Goal: Task Accomplishment & Management: Manage account settings

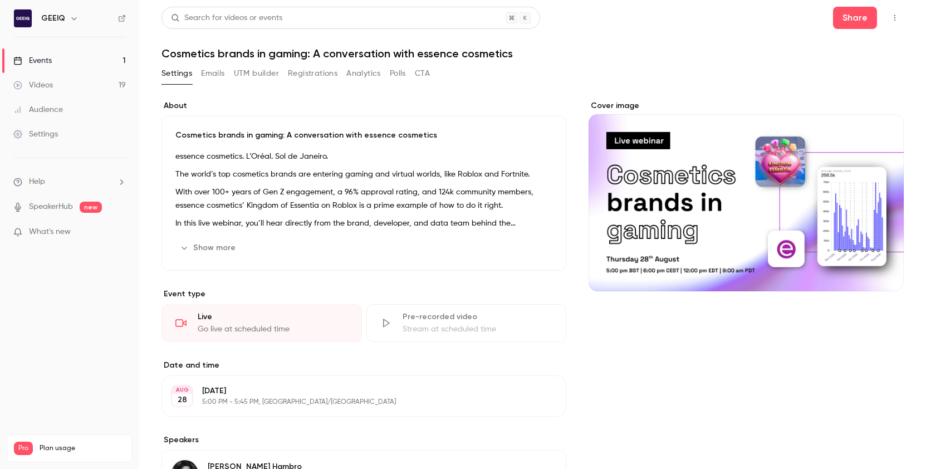
click at [577, 23] on button "button" at bounding box center [895, 18] width 18 height 18
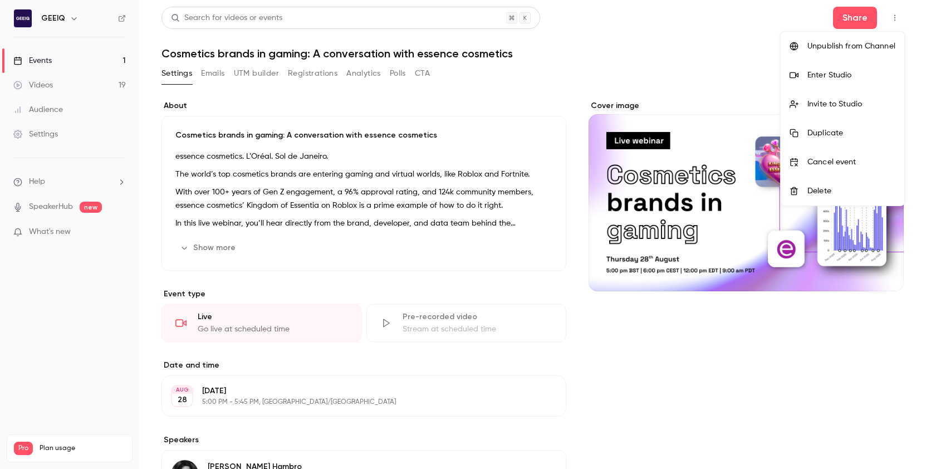
click at [577, 21] on div at bounding box center [463, 234] width 926 height 469
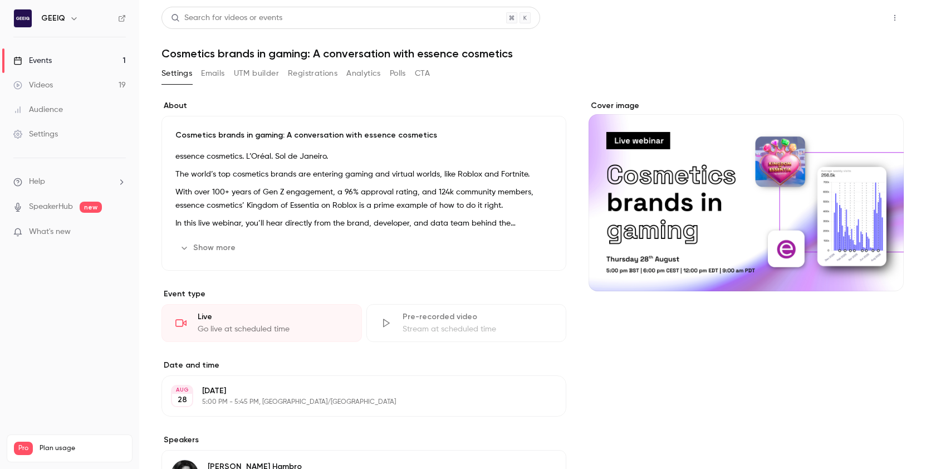
click at [577, 18] on button "Share" at bounding box center [855, 18] width 44 height 22
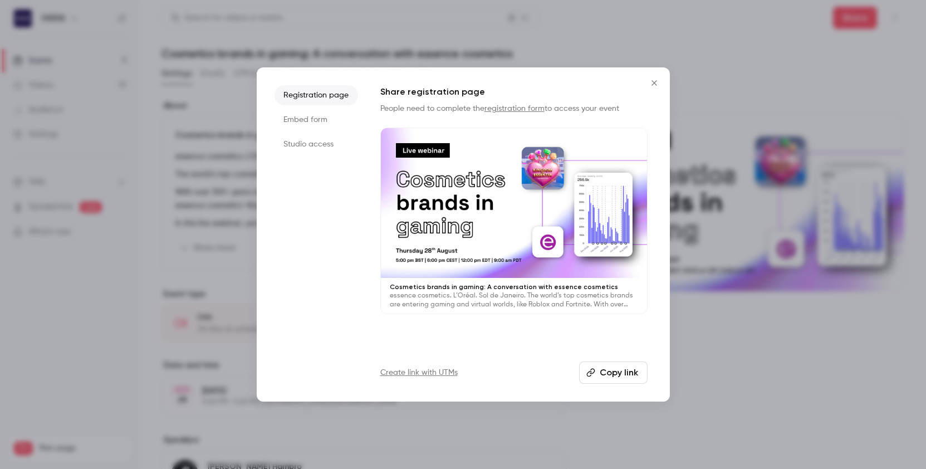
click at [577, 46] on div at bounding box center [463, 234] width 926 height 469
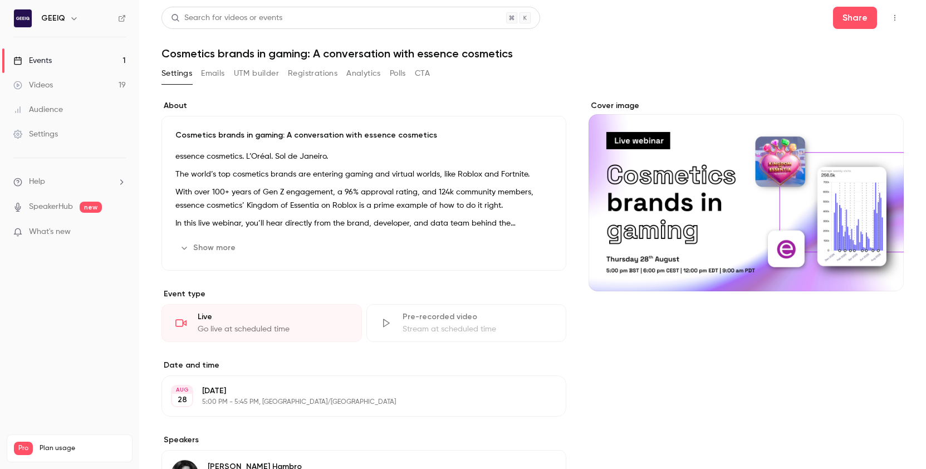
click at [38, 135] on div "Settings" at bounding box center [35, 134] width 45 height 11
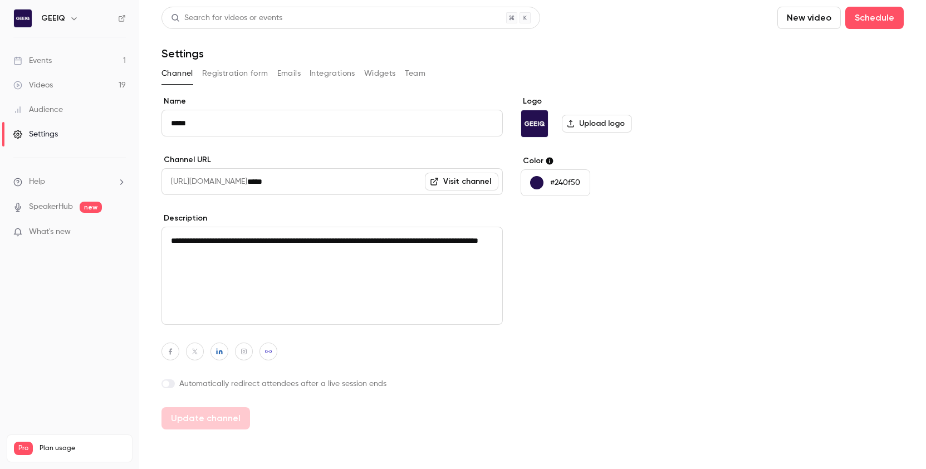
click at [577, 255] on div "Logo Upload logo Color #240f50" at bounding box center [605, 262] width 171 height 333
click at [237, 71] on button "Registration form" at bounding box center [235, 74] width 66 height 18
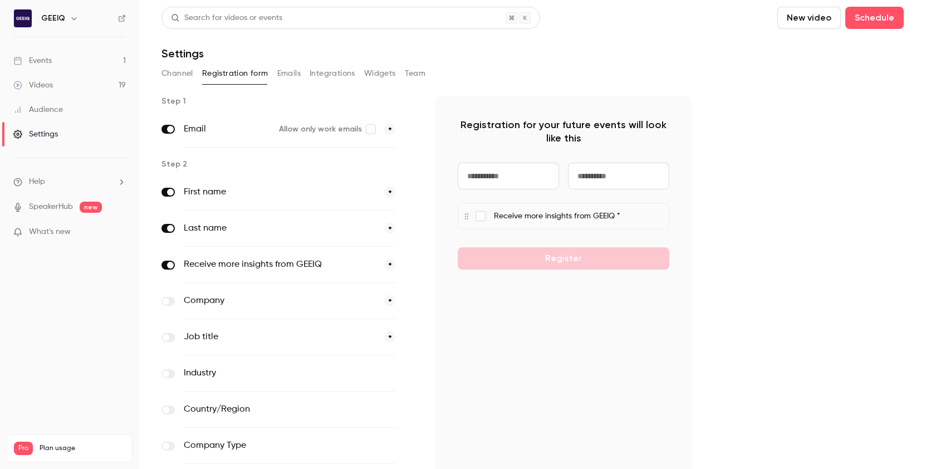
click at [279, 67] on button "Emails" at bounding box center [288, 74] width 23 height 18
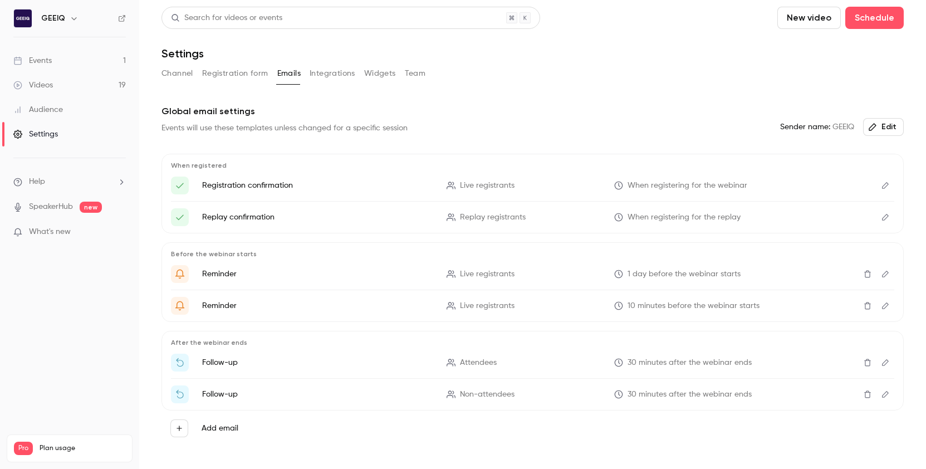
scroll to position [2, 0]
click at [180, 73] on button "Channel" at bounding box center [177, 72] width 32 height 18
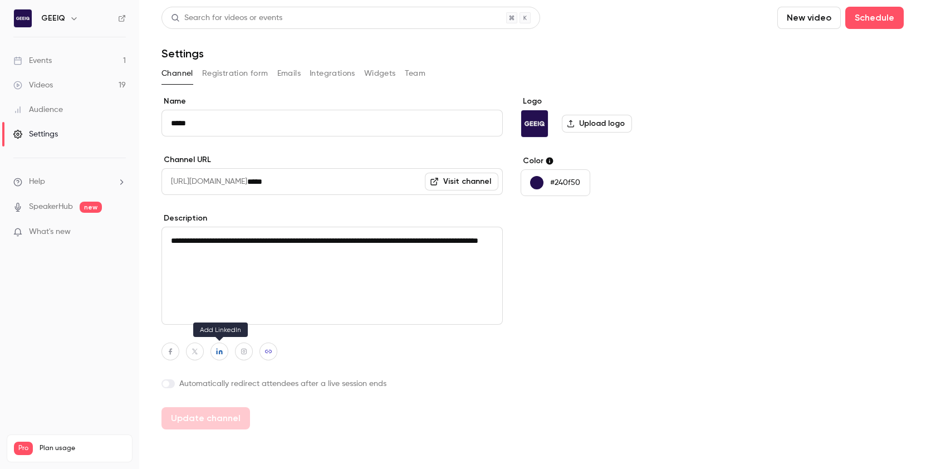
click at [221, 351] on icon "button" at bounding box center [219, 351] width 6 height 6
drag, startPoint x: 195, startPoint y: 327, endPoint x: 281, endPoint y: 325, distance: 85.7
click at [281, 325] on div "**********" at bounding box center [219, 325] width 138 height 22
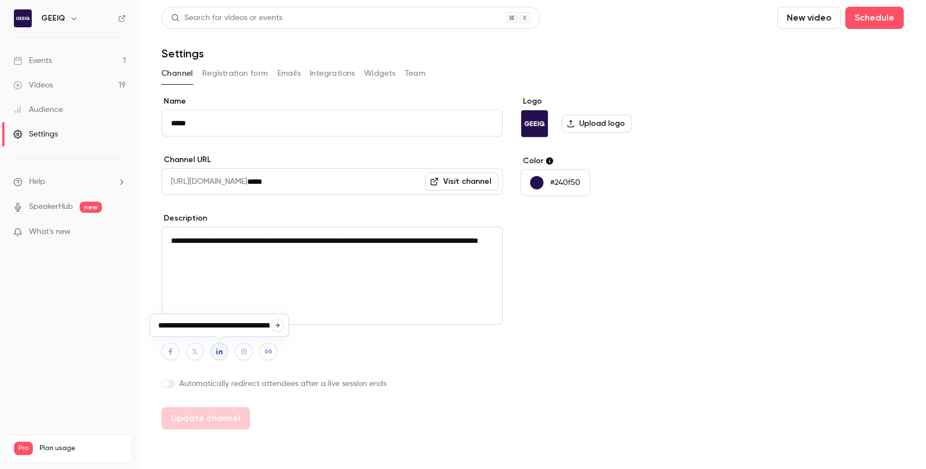
type input "**********"
click at [402, 378] on label "Automatically redirect attendees after a live session ends" at bounding box center [331, 383] width 341 height 11
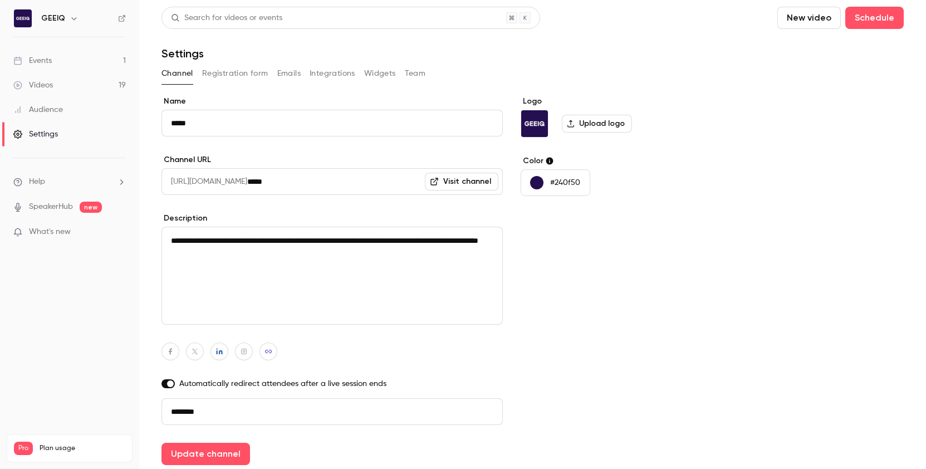
click at [410, 353] on div at bounding box center [331, 351] width 341 height 18
drag, startPoint x: 595, startPoint y: 347, endPoint x: 451, endPoint y: 381, distance: 148.1
click at [577, 347] on div "Logo Upload logo Color #240f50" at bounding box center [605, 280] width 171 height 369
click at [170, 382] on span at bounding box center [170, 383] width 7 height 7
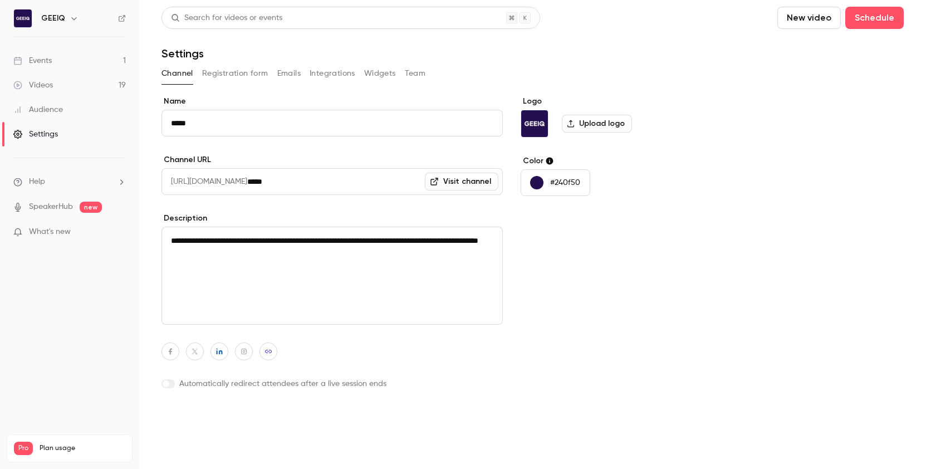
click at [188, 422] on button "Update channel" at bounding box center [205, 418] width 89 height 22
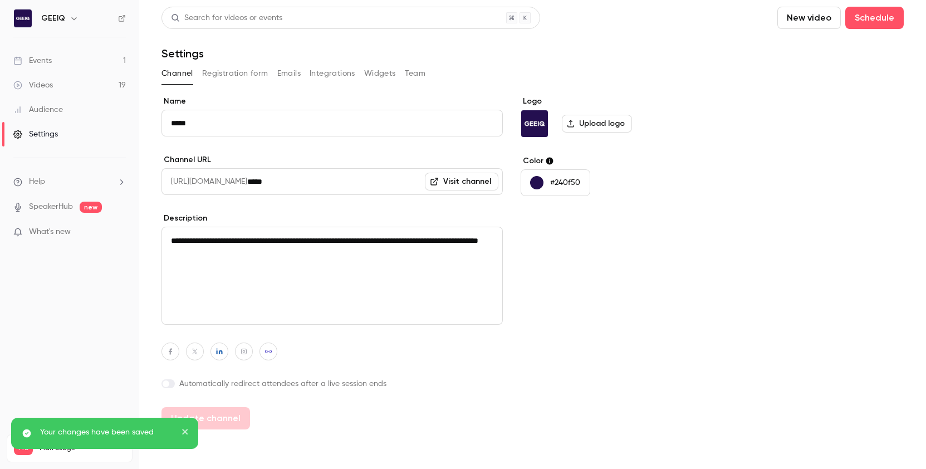
click at [225, 62] on div "**********" at bounding box center [532, 218] width 742 height 422
click at [227, 77] on button "Registration form" at bounding box center [235, 74] width 66 height 18
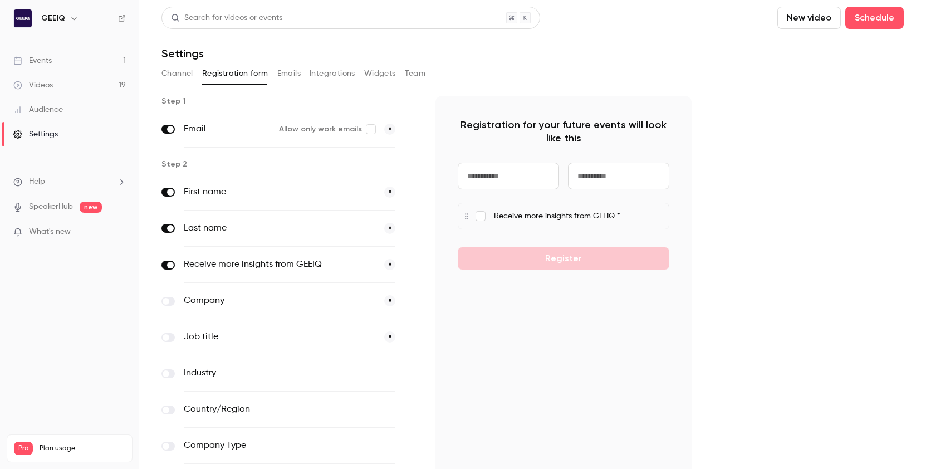
click at [299, 76] on button "Emails" at bounding box center [288, 74] width 23 height 18
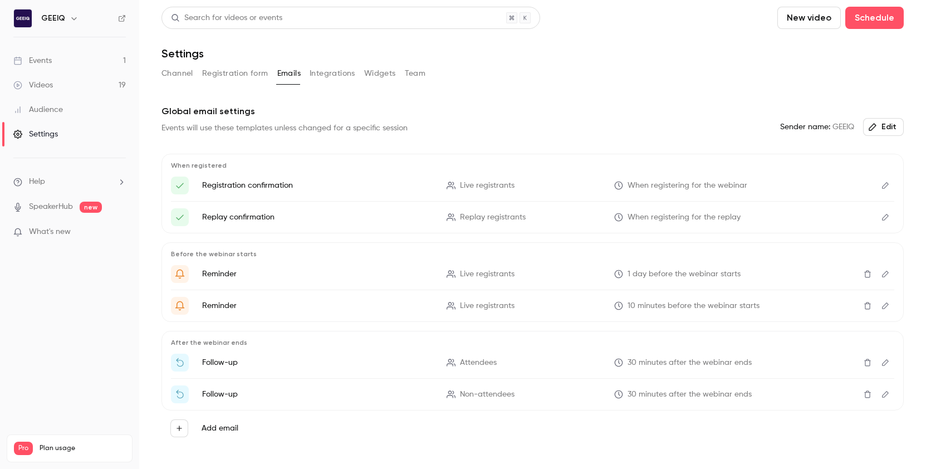
click at [326, 78] on button "Integrations" at bounding box center [332, 74] width 46 height 18
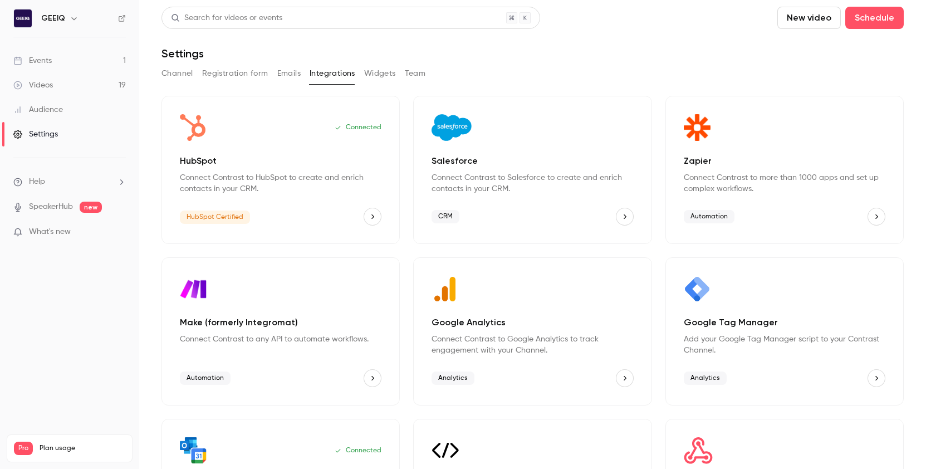
click at [389, 75] on button "Widgets" at bounding box center [380, 74] width 32 height 18
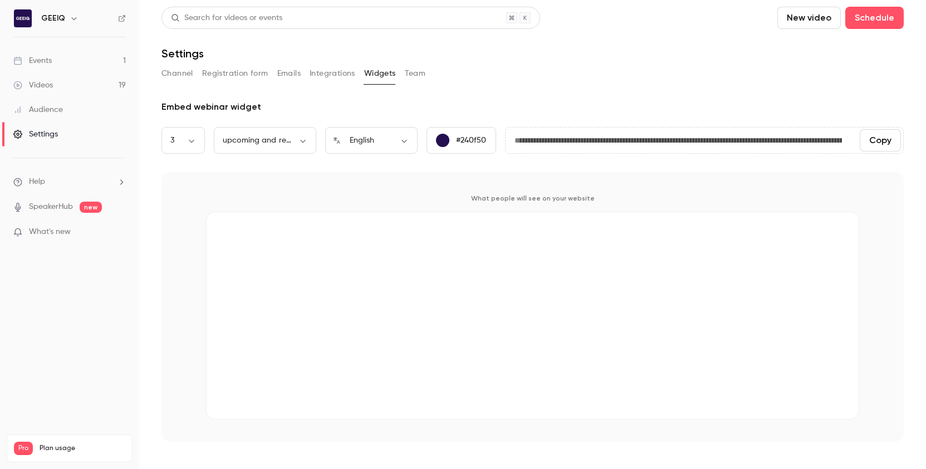
click at [421, 75] on button "Team" at bounding box center [415, 74] width 21 height 18
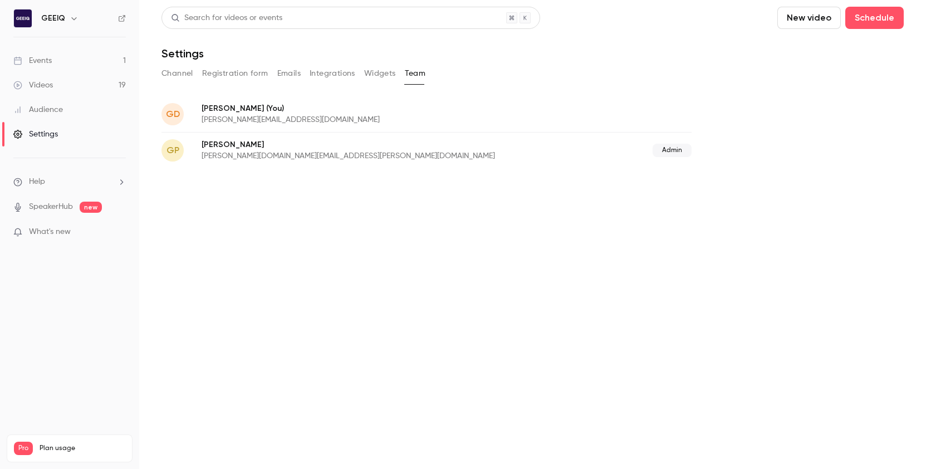
click at [369, 73] on button "Widgets" at bounding box center [380, 74] width 32 height 18
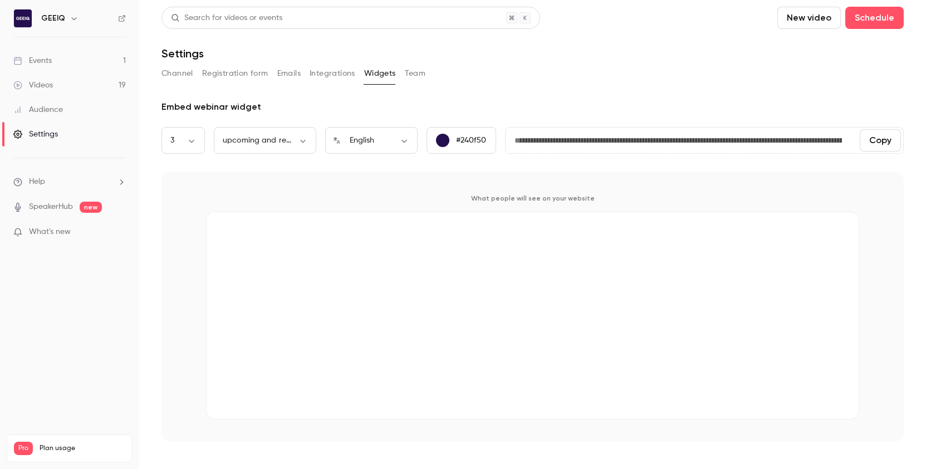
click at [341, 74] on button "Integrations" at bounding box center [332, 74] width 46 height 18
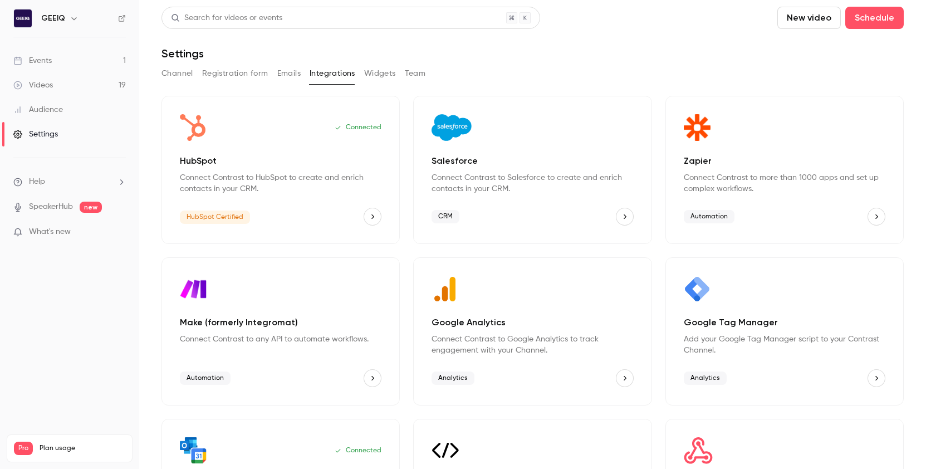
click at [508, 78] on div "Channel Registration form Emails Integrations Widgets Team" at bounding box center [532, 74] width 742 height 18
click at [76, 65] on link "Events 1" at bounding box center [69, 60] width 139 height 24
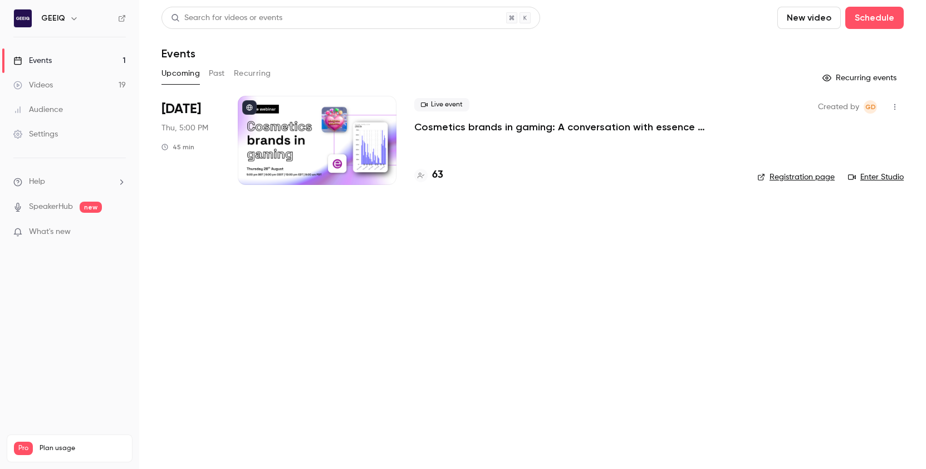
click at [486, 124] on p "Cosmetics brands in gaming: A conversation with essence cosmetics" at bounding box center [576, 126] width 325 height 13
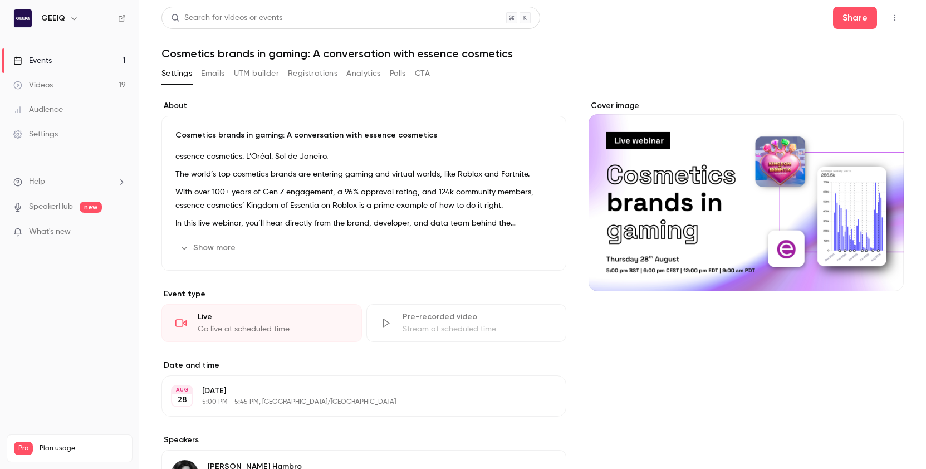
click at [293, 75] on button "Registrations" at bounding box center [313, 74] width 50 height 18
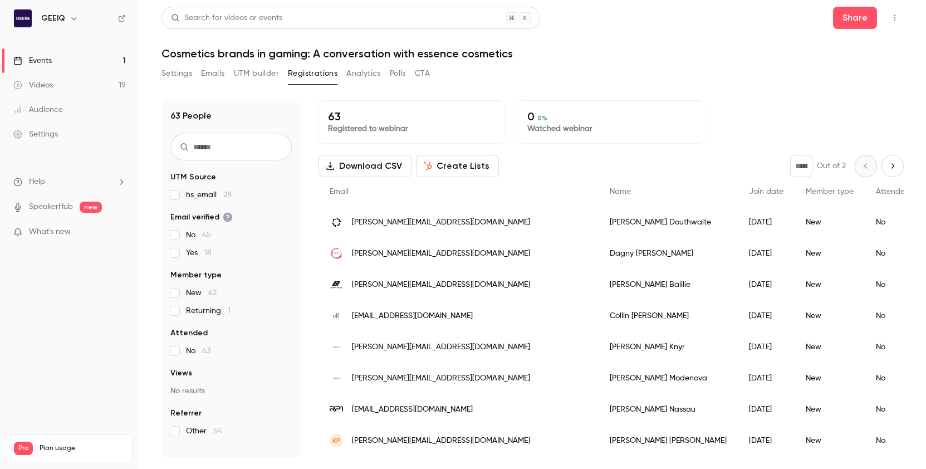
click at [252, 75] on button "UTM builder" at bounding box center [256, 74] width 45 height 18
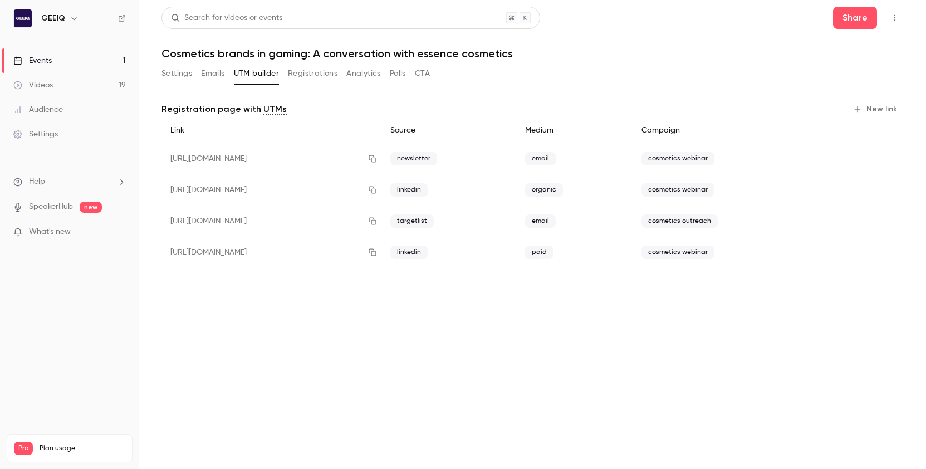
click at [213, 74] on button "Emails" at bounding box center [212, 74] width 23 height 18
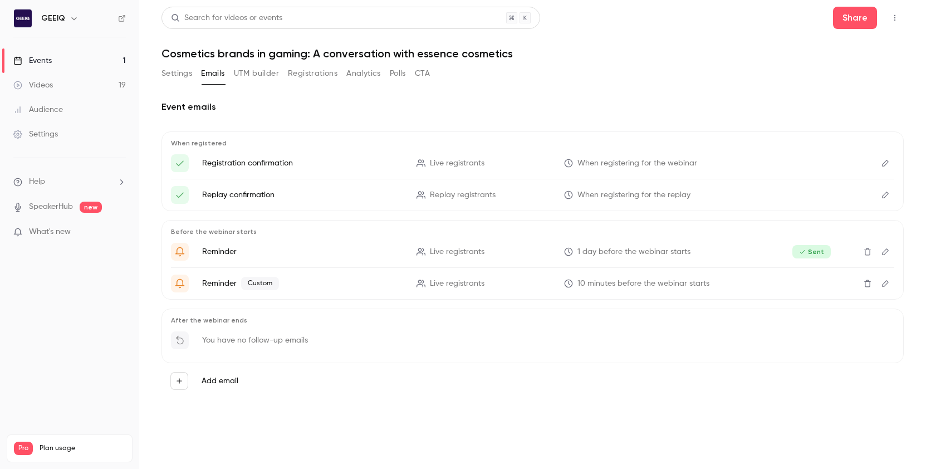
click at [196, 76] on div "Settings Emails UTM builder Registrations Analytics Polls CTA" at bounding box center [295, 74] width 268 height 18
click at [185, 75] on button "Settings" at bounding box center [176, 74] width 31 height 18
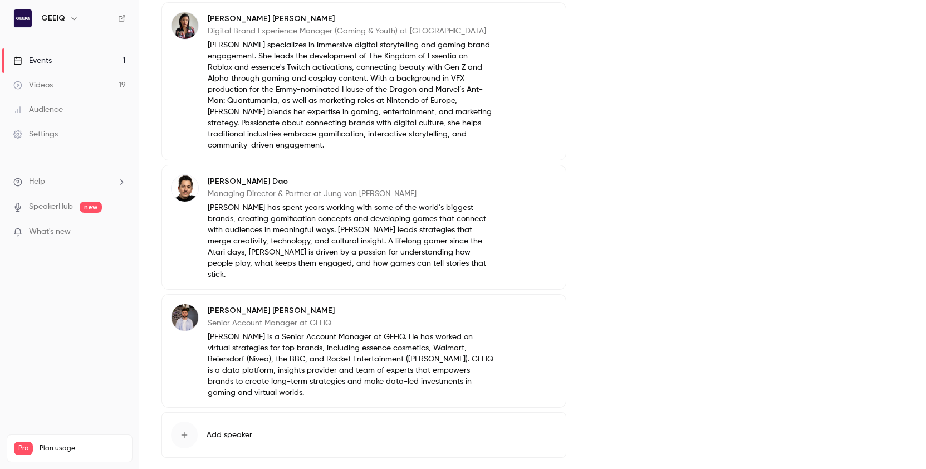
scroll to position [635, 0]
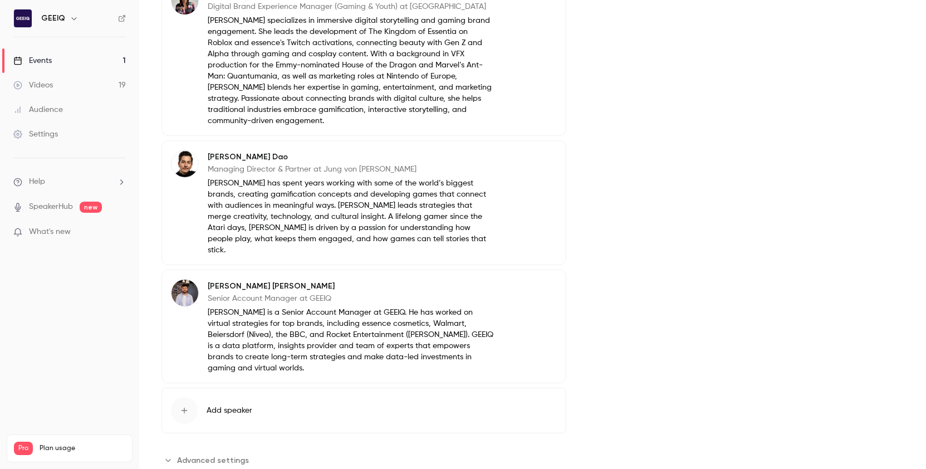
drag, startPoint x: 212, startPoint y: 424, endPoint x: 281, endPoint y: 410, distance: 70.0
click at [212, 454] on span "Advanced settings" at bounding box center [213, 460] width 72 height 12
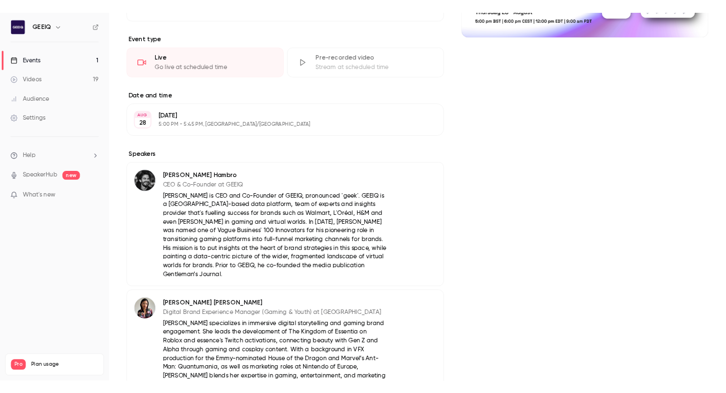
scroll to position [0, 0]
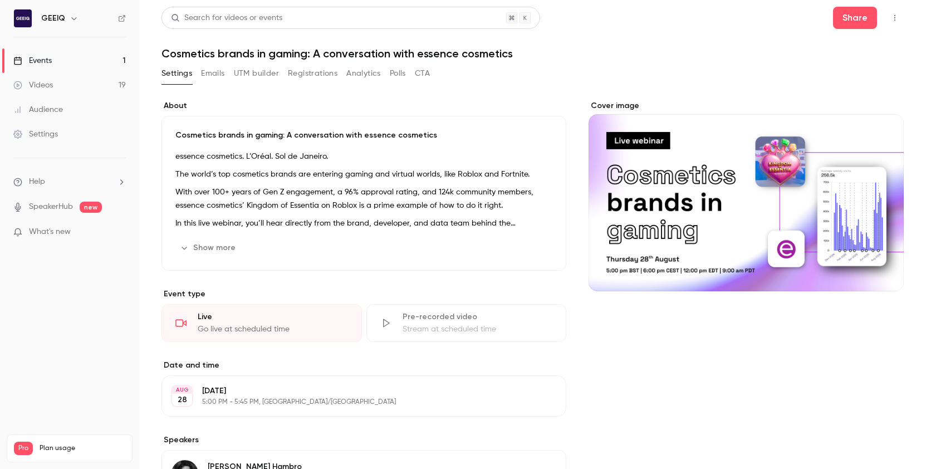
click at [241, 82] on div "Settings Emails UTM builder Registrations Analytics Polls CTA" at bounding box center [295, 76] width 268 height 22
click at [250, 75] on button "UTM builder" at bounding box center [256, 74] width 45 height 18
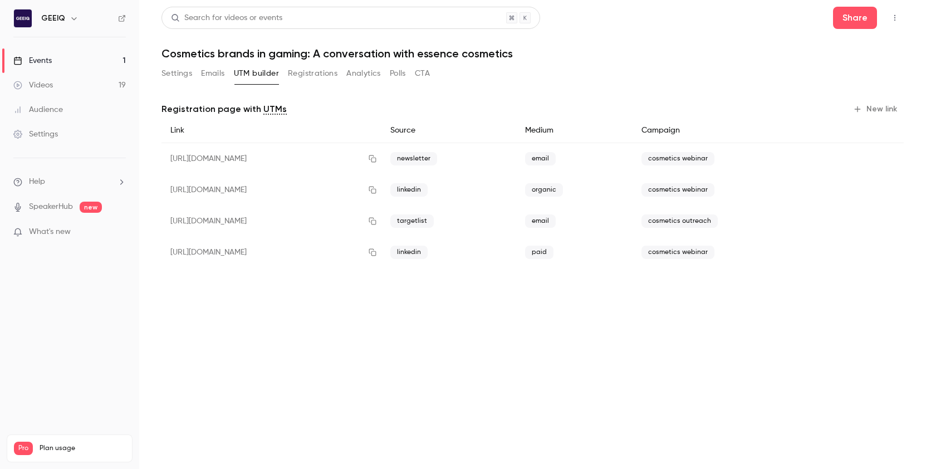
click at [333, 77] on button "Registrations" at bounding box center [313, 74] width 50 height 18
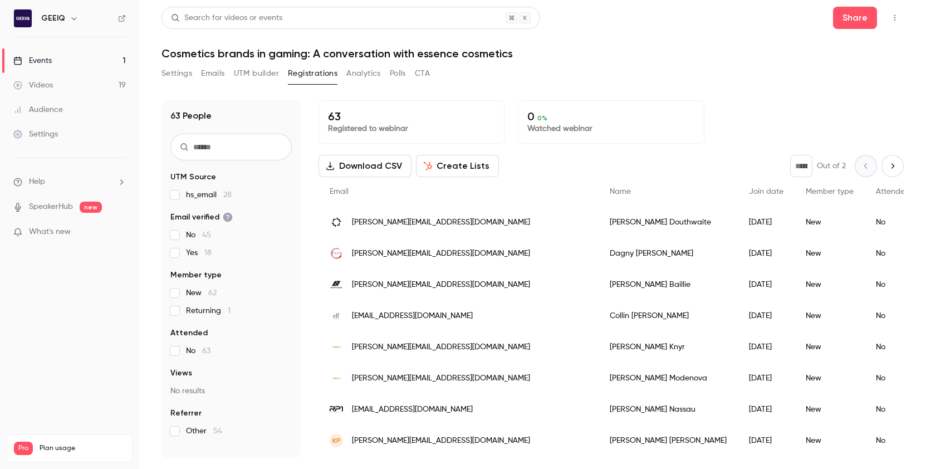
click at [363, 76] on button "Analytics" at bounding box center [363, 74] width 35 height 18
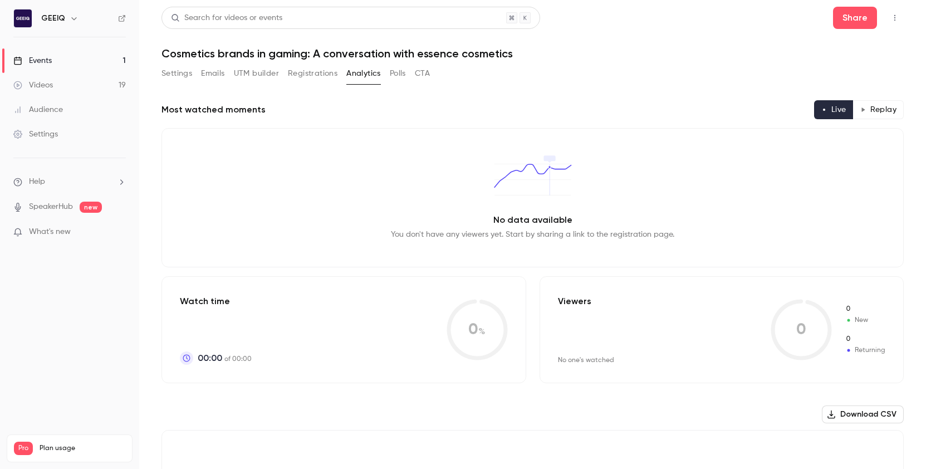
click at [405, 73] on button "Polls" at bounding box center [398, 74] width 16 height 18
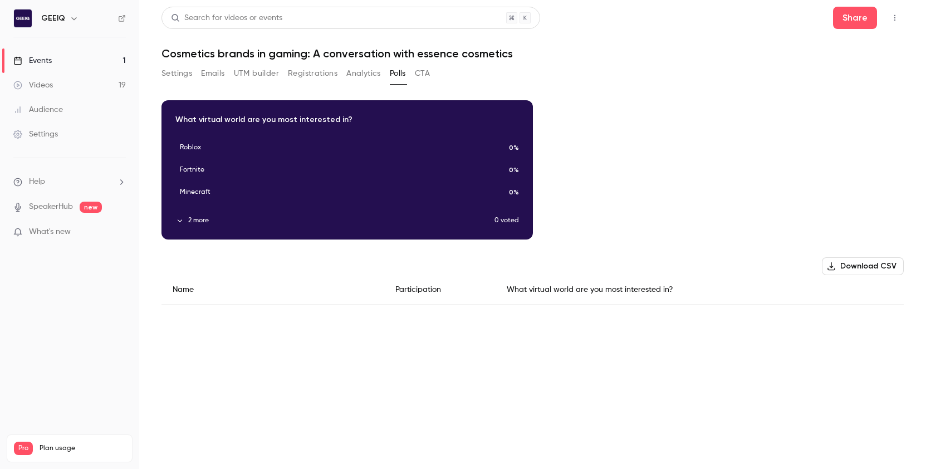
click at [420, 75] on button "CTA" at bounding box center [422, 74] width 15 height 18
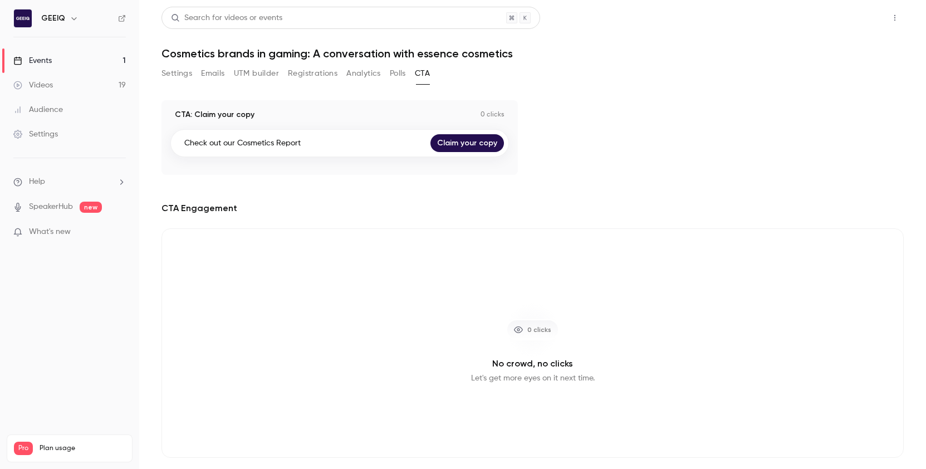
click at [577, 23] on button "Share" at bounding box center [855, 18] width 44 height 22
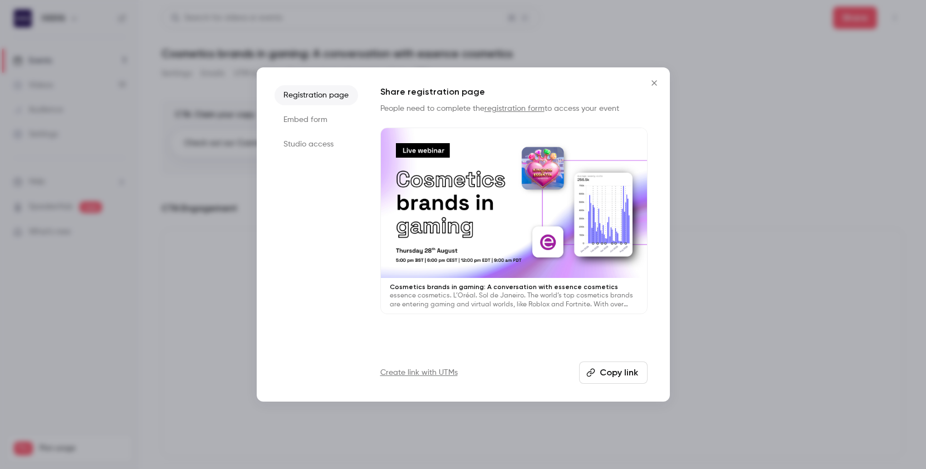
click at [298, 118] on li "Embed form" at bounding box center [315, 120] width 83 height 20
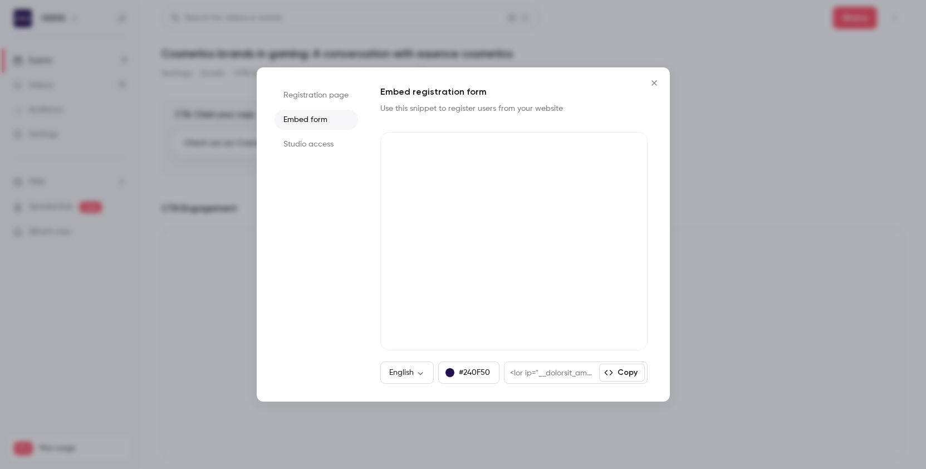
click at [303, 145] on li "Studio access" at bounding box center [315, 144] width 83 height 20
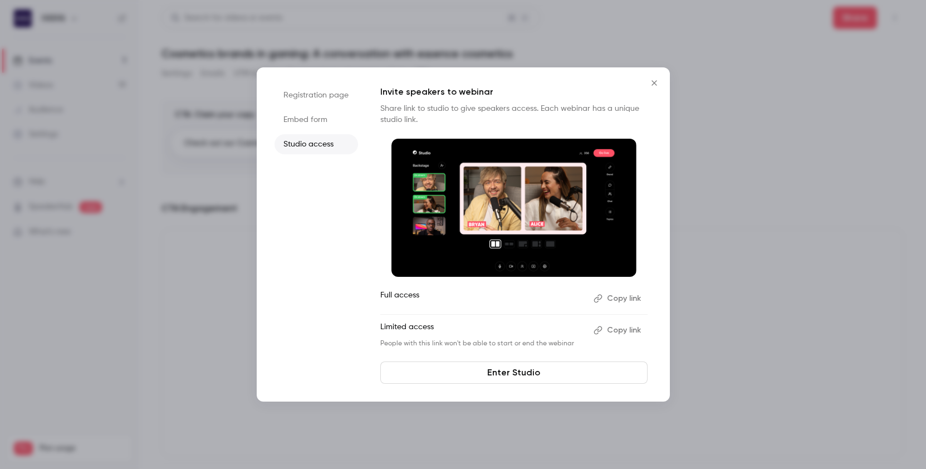
click at [311, 100] on li "Registration page" at bounding box center [315, 95] width 83 height 20
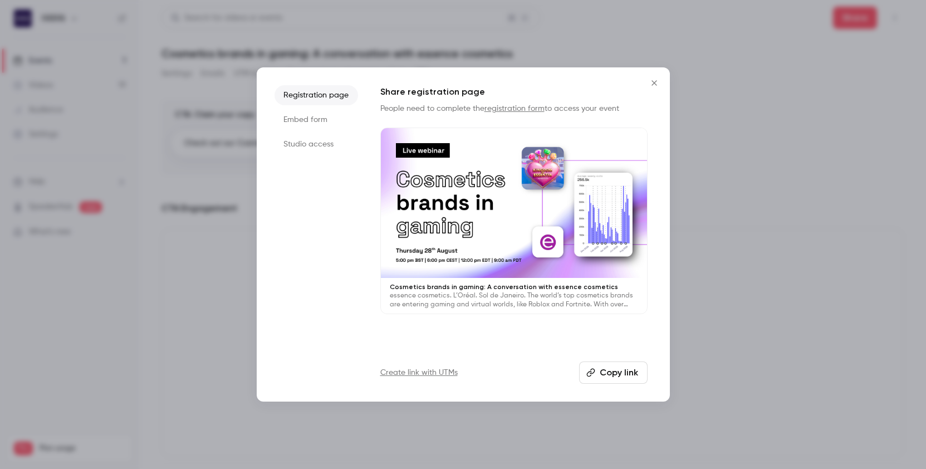
click at [577, 85] on icon "Close" at bounding box center [653, 82] width 13 height 9
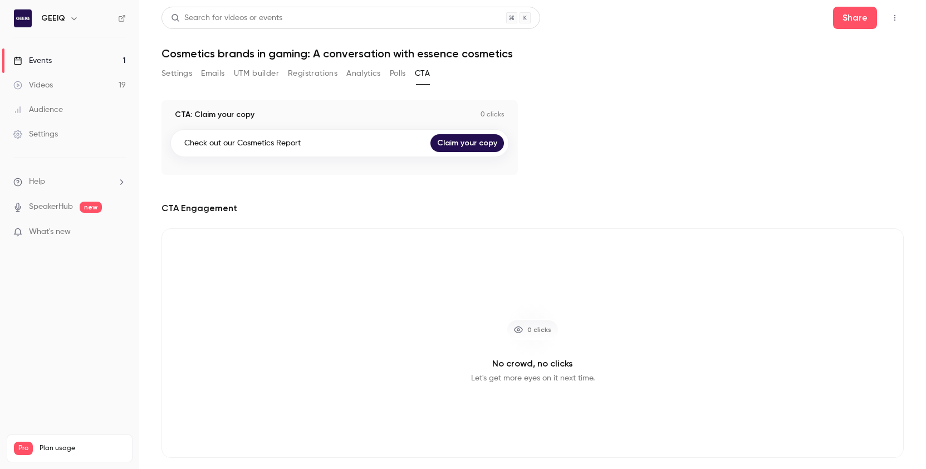
click at [577, 19] on button "button" at bounding box center [895, 18] width 18 height 18
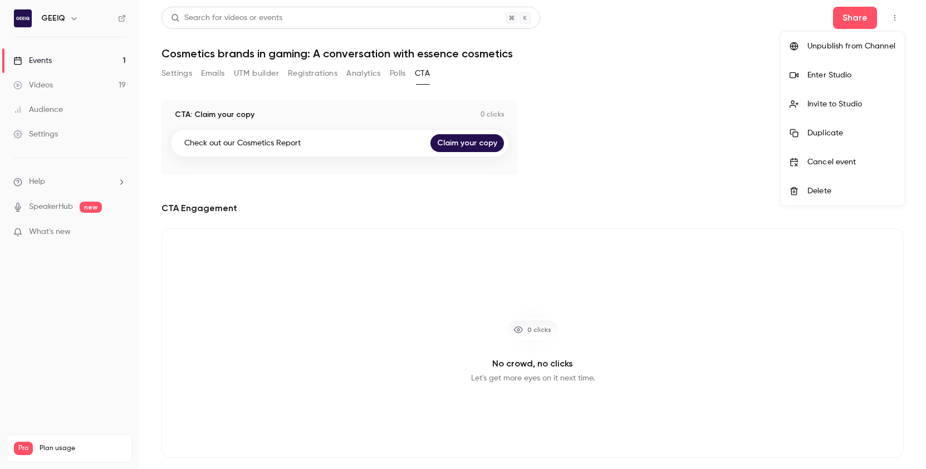
click at [570, 207] on div at bounding box center [463, 234] width 926 height 469
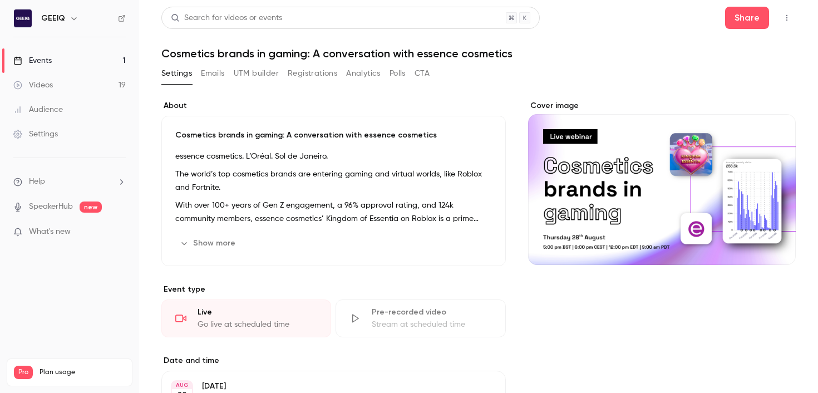
click at [318, 70] on button "Registrations" at bounding box center [313, 74] width 50 height 18
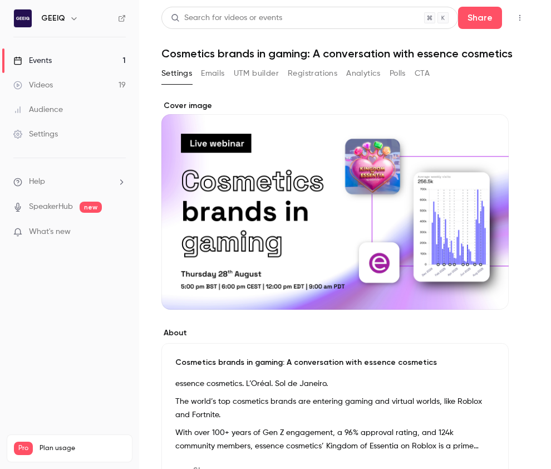
click at [310, 72] on button "Registrations" at bounding box center [313, 74] width 50 height 18
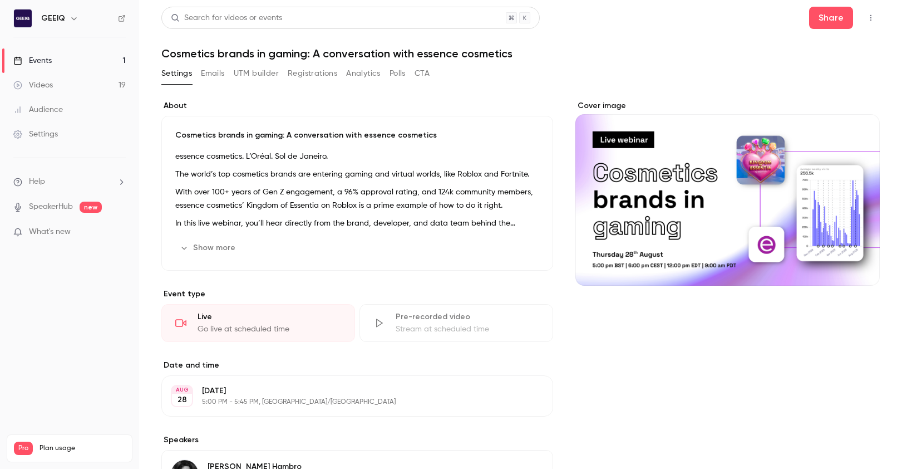
click at [869, 14] on icon "button" at bounding box center [871, 18] width 9 height 8
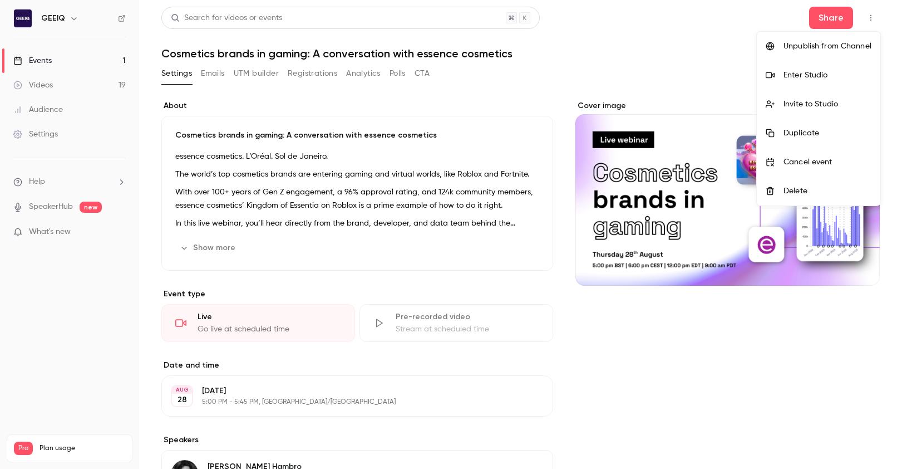
click at [787, 80] on div "Enter Studio" at bounding box center [828, 75] width 88 height 11
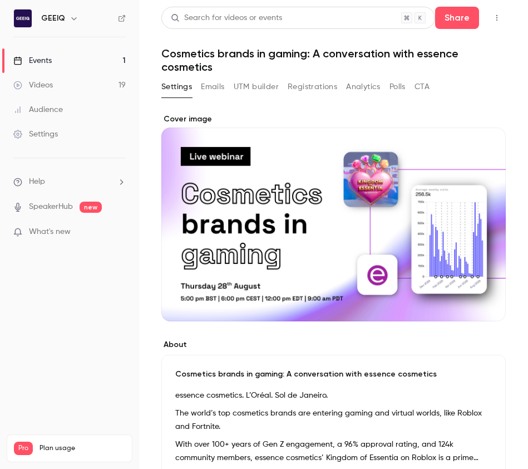
click at [310, 86] on button "Registrations" at bounding box center [313, 87] width 50 height 18
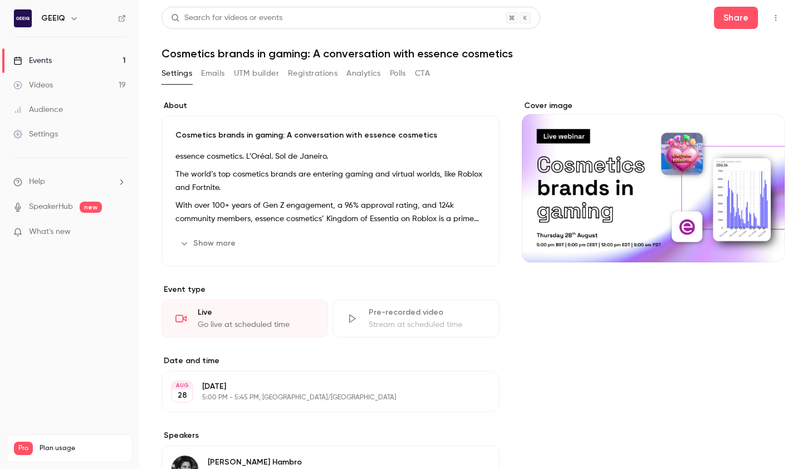
click at [306, 75] on button "Registrations" at bounding box center [313, 74] width 50 height 18
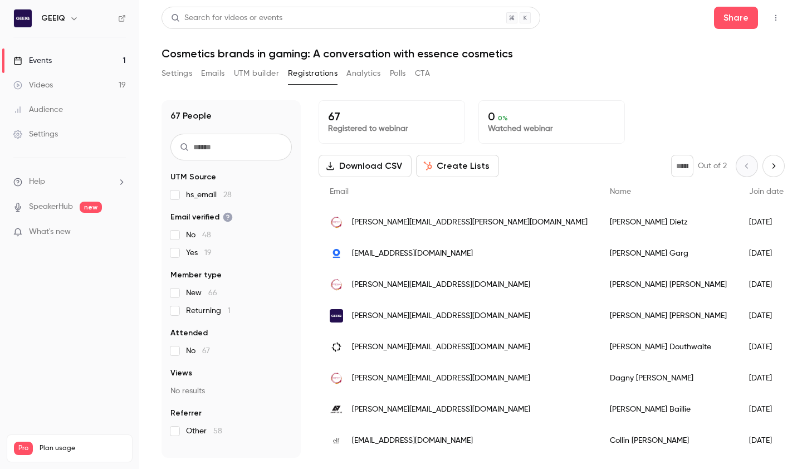
click at [184, 71] on button "Settings" at bounding box center [176, 74] width 31 height 18
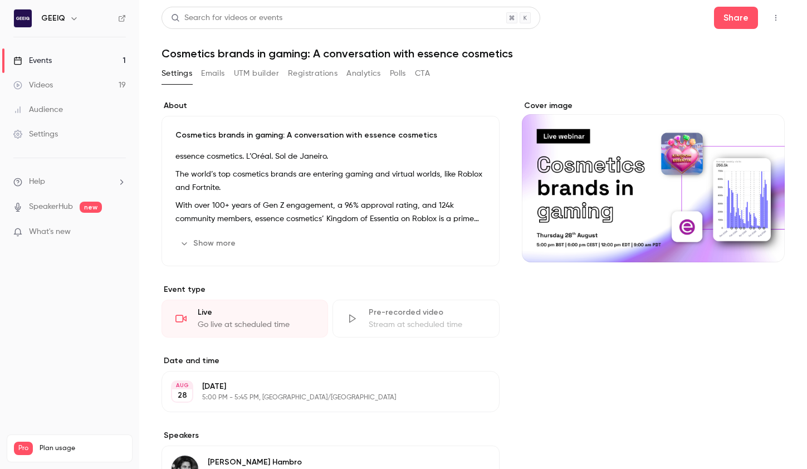
click at [211, 74] on button "Emails" at bounding box center [212, 74] width 23 height 18
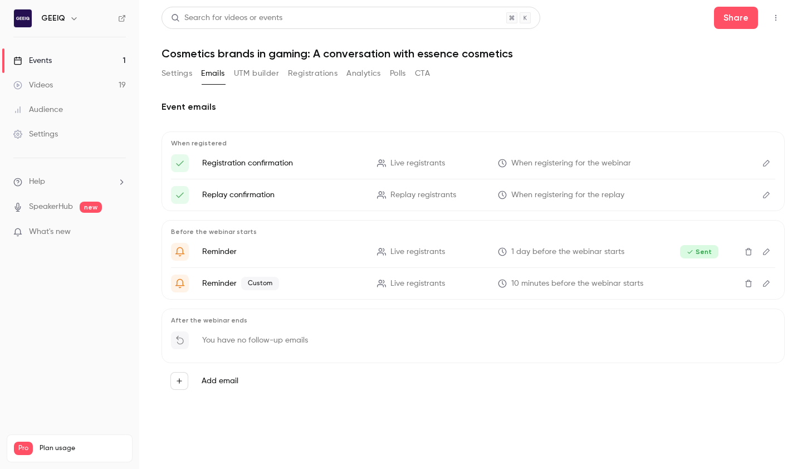
click at [769, 19] on button "button" at bounding box center [775, 18] width 18 height 18
click at [723, 71] on div "Enter Studio" at bounding box center [732, 75] width 88 height 11
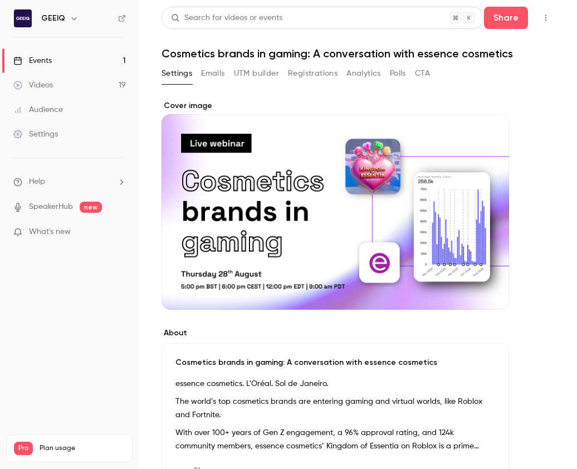
click at [541, 15] on icon "button" at bounding box center [545, 18] width 1 height 6
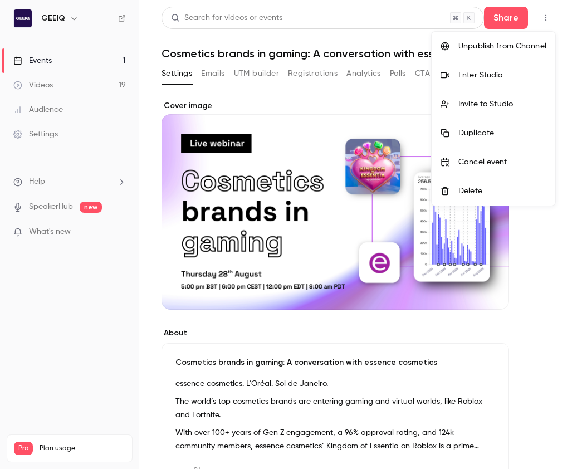
click at [467, 76] on div "Enter Studio" at bounding box center [502, 75] width 88 height 11
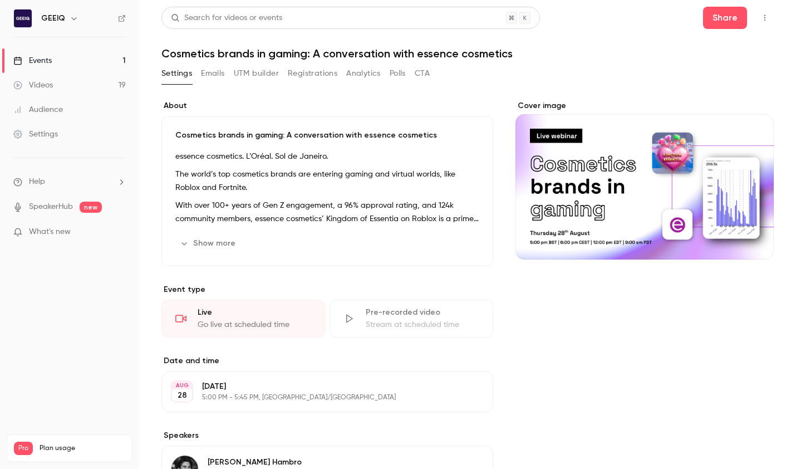
click at [307, 77] on button "Registrations" at bounding box center [313, 74] width 50 height 18
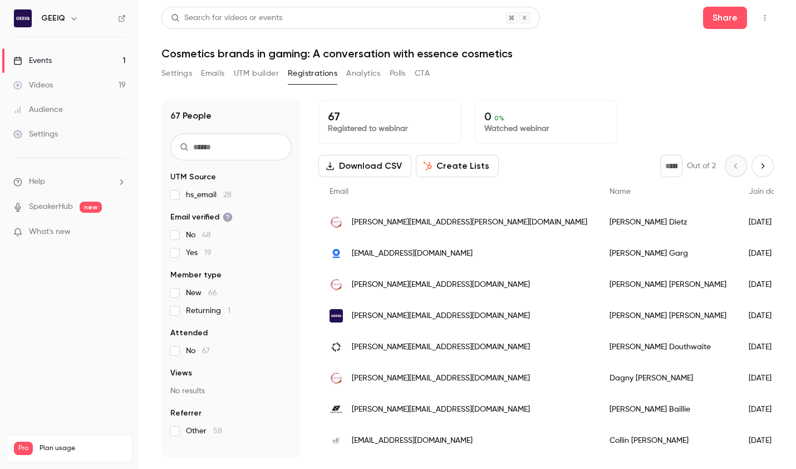
scroll to position [0, 2]
click at [261, 73] on button "UTM builder" at bounding box center [256, 74] width 45 height 18
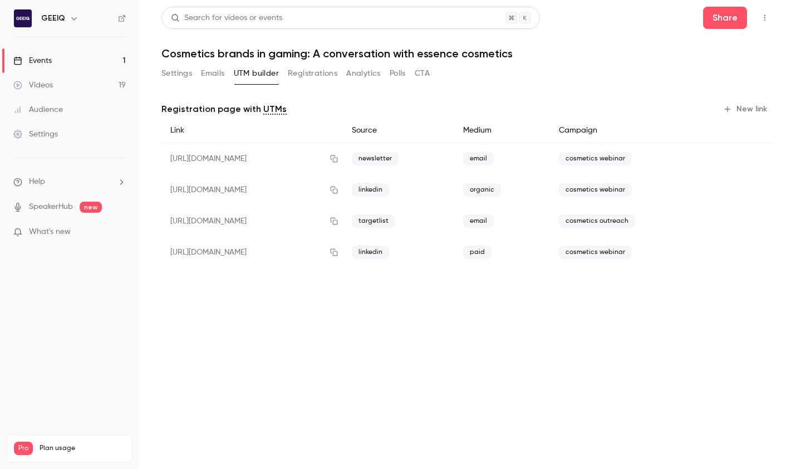
click at [202, 75] on button "Emails" at bounding box center [212, 74] width 23 height 18
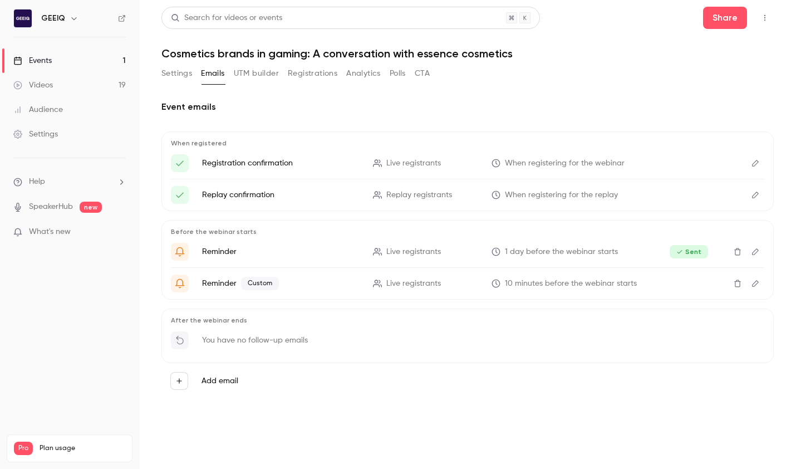
click at [322, 76] on button "Registrations" at bounding box center [313, 74] width 50 height 18
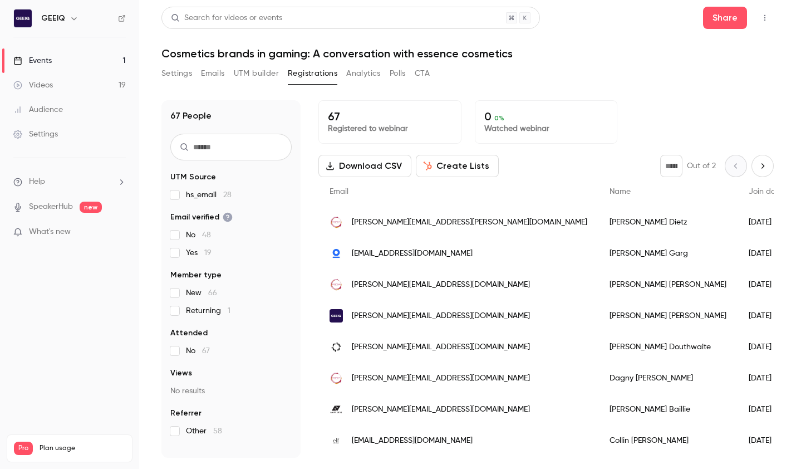
click at [347, 73] on button "Analytics" at bounding box center [363, 74] width 35 height 18
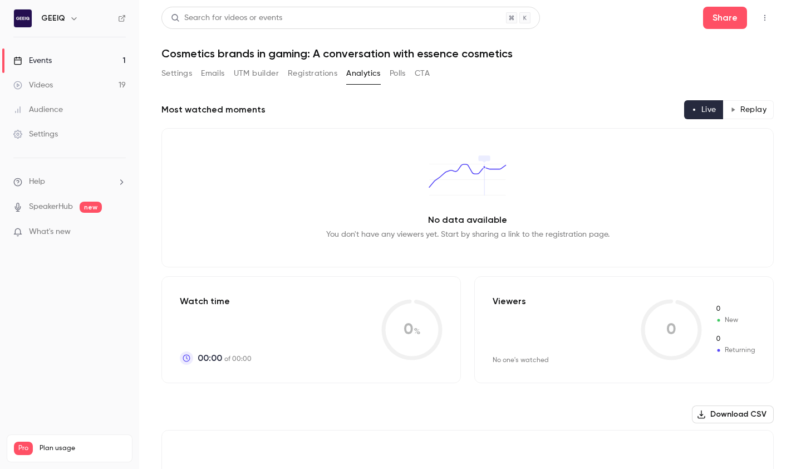
click at [387, 76] on div "Settings Emails UTM builder Registrations Analytics Polls CTA" at bounding box center [295, 74] width 268 height 18
click at [393, 75] on button "Polls" at bounding box center [398, 74] width 16 height 18
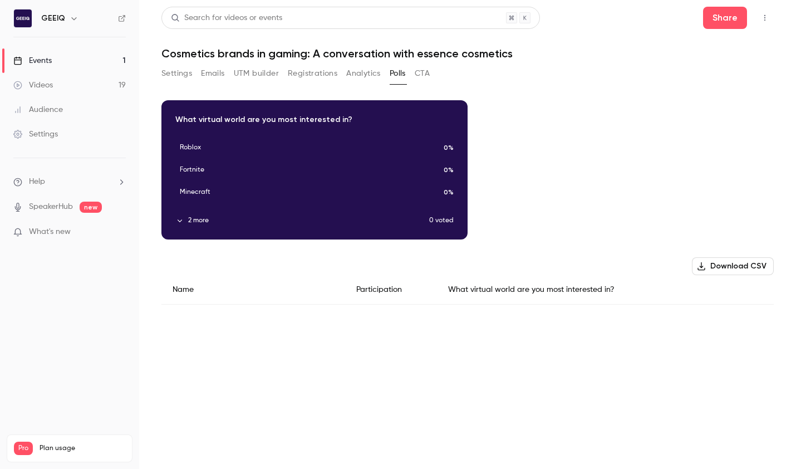
click at [427, 77] on button "CTA" at bounding box center [422, 74] width 15 height 18
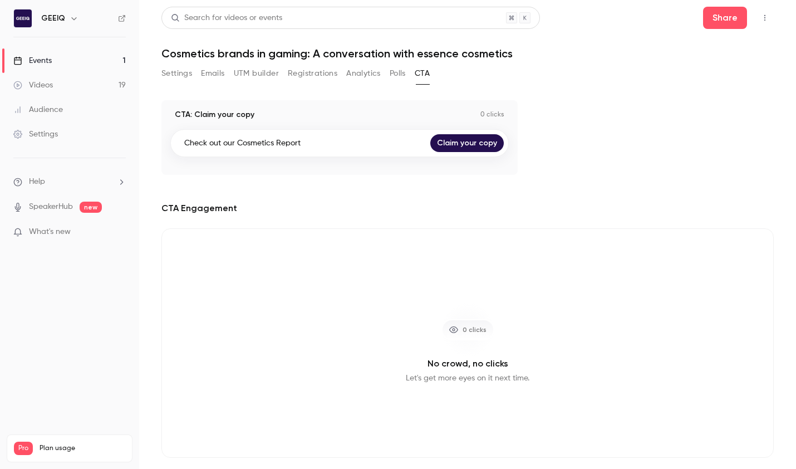
click at [266, 74] on button "UTM builder" at bounding box center [256, 74] width 45 height 18
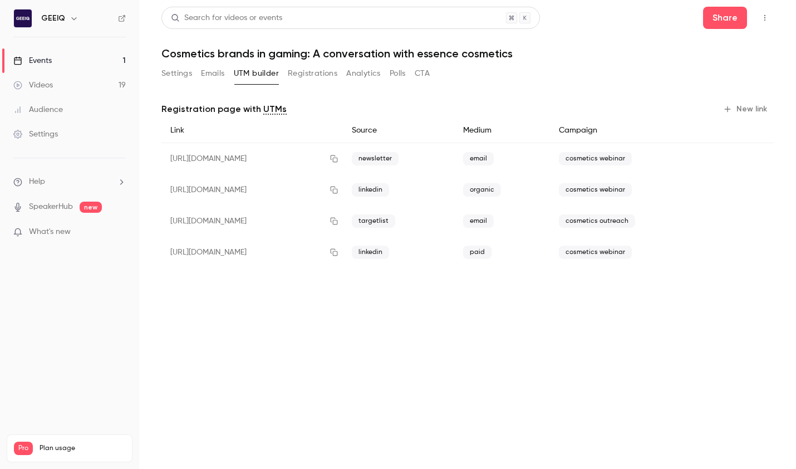
click at [203, 72] on button "Emails" at bounding box center [212, 74] width 23 height 18
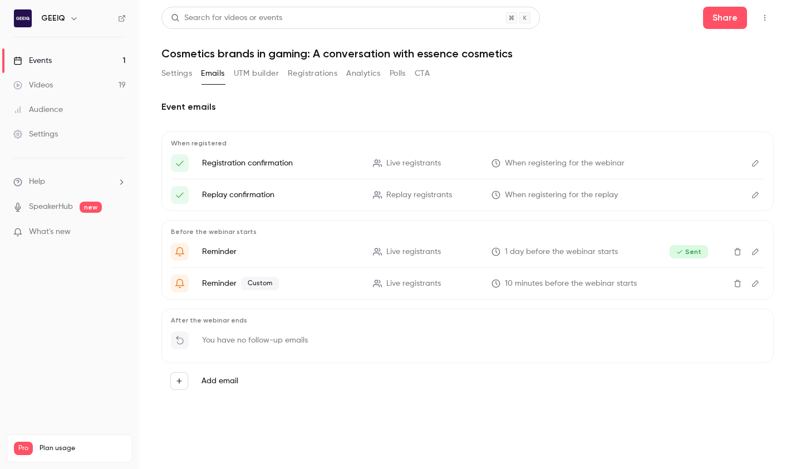
click at [196, 76] on div "Settings Emails UTM builder Registrations Analytics Polls CTA" at bounding box center [295, 74] width 268 height 18
click at [169, 77] on button "Settings" at bounding box center [176, 74] width 31 height 18
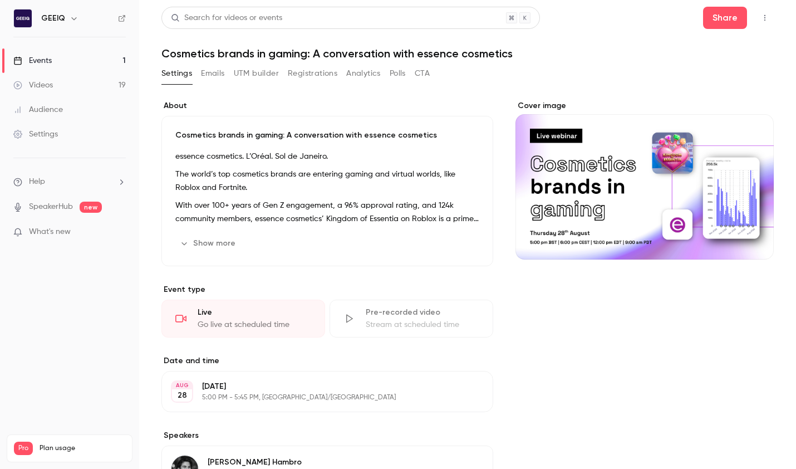
click at [215, 70] on button "Emails" at bounding box center [212, 74] width 23 height 18
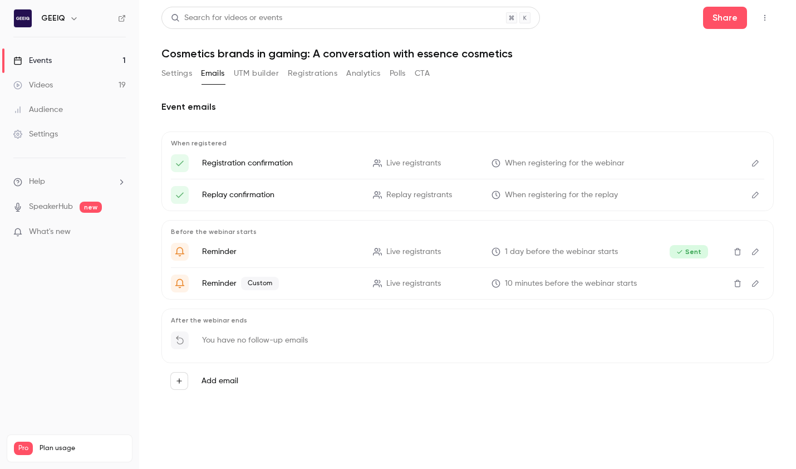
click at [257, 72] on button "UTM builder" at bounding box center [256, 74] width 45 height 18
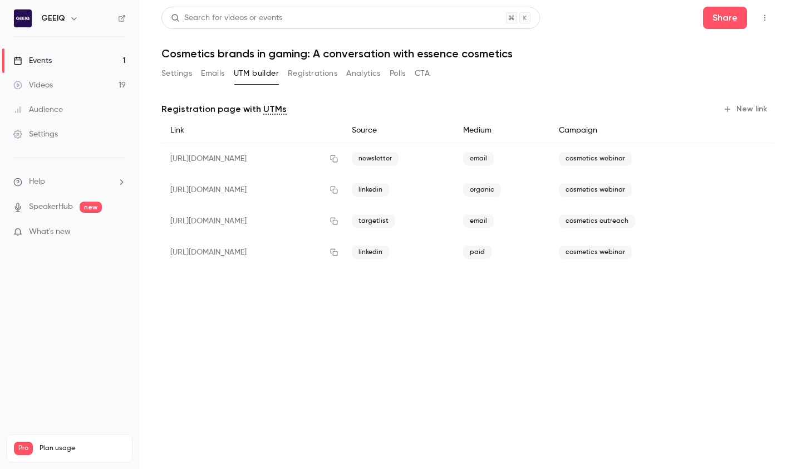
click at [311, 72] on button "Registrations" at bounding box center [313, 74] width 50 height 18
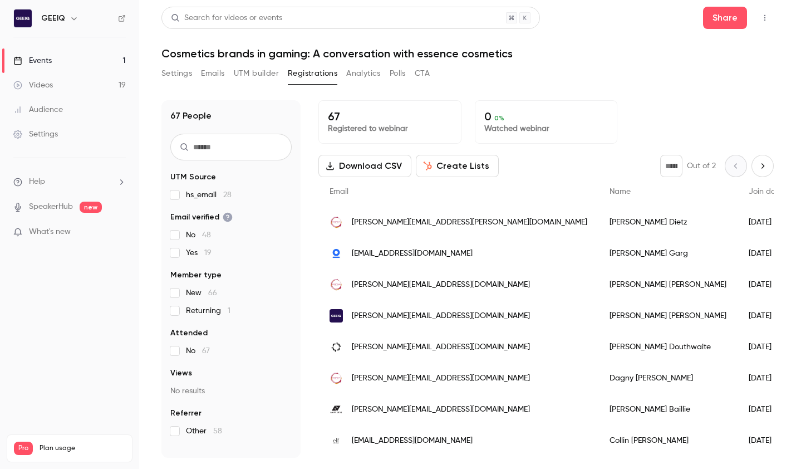
click at [363, 71] on button "Analytics" at bounding box center [363, 74] width 35 height 18
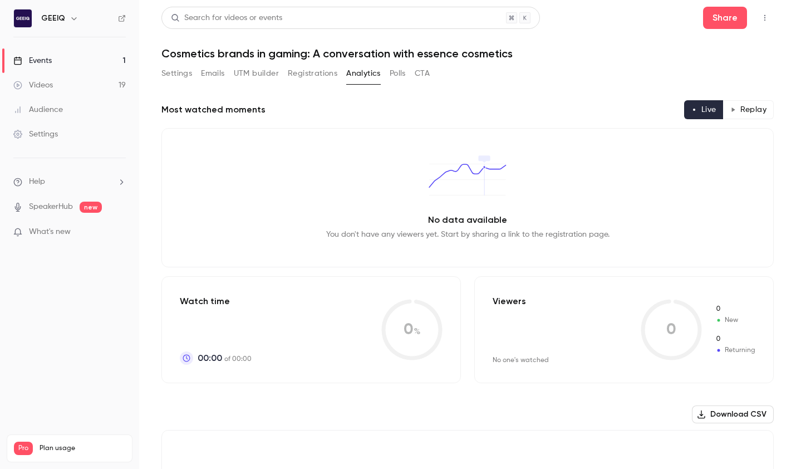
click at [310, 76] on button "Registrations" at bounding box center [313, 74] width 50 height 18
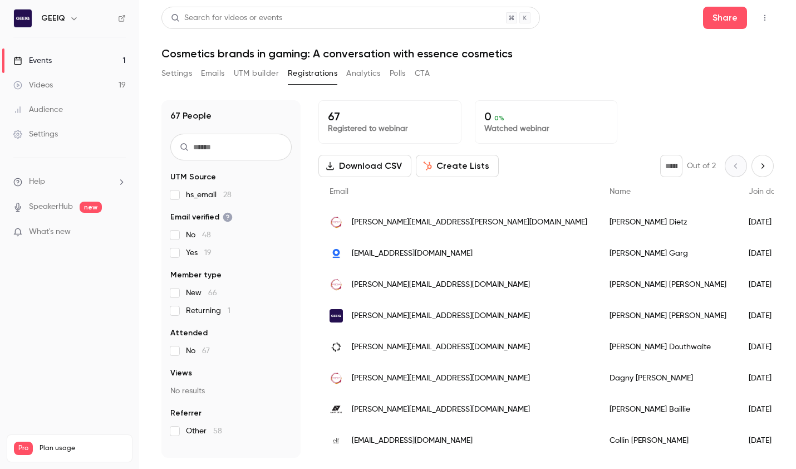
click at [200, 71] on div "Settings Emails UTM builder Registrations Analytics Polls CTA" at bounding box center [295, 74] width 268 height 18
click at [216, 71] on button "Emails" at bounding box center [212, 74] width 23 height 18
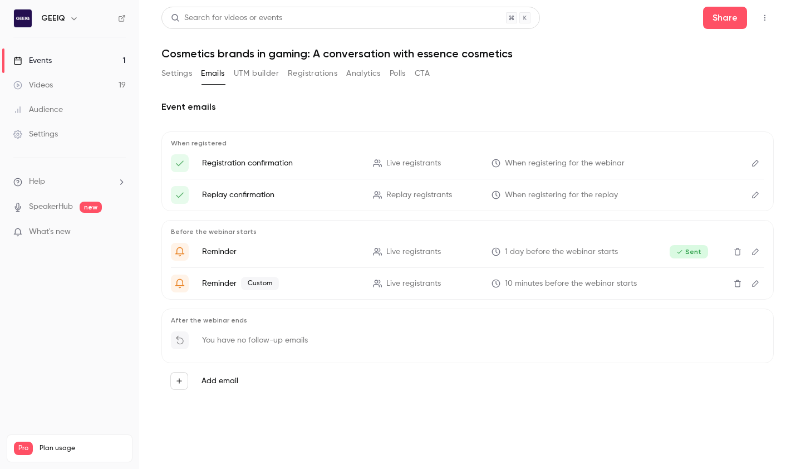
click at [541, 284] on icon "Edit" at bounding box center [755, 283] width 7 height 7
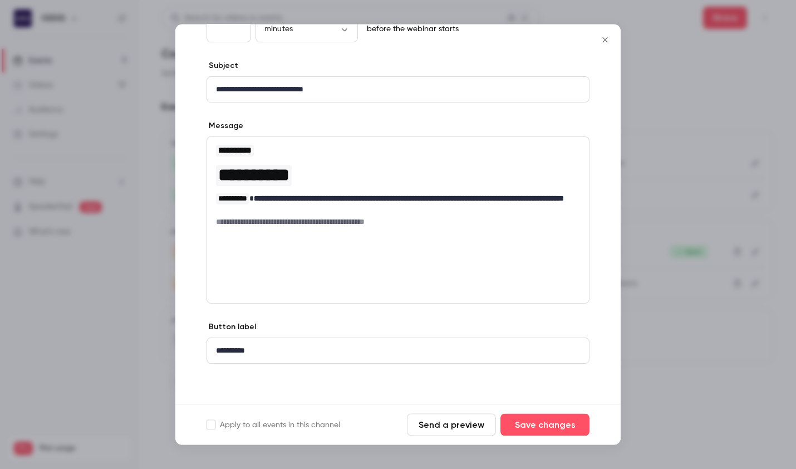
scroll to position [88, 0]
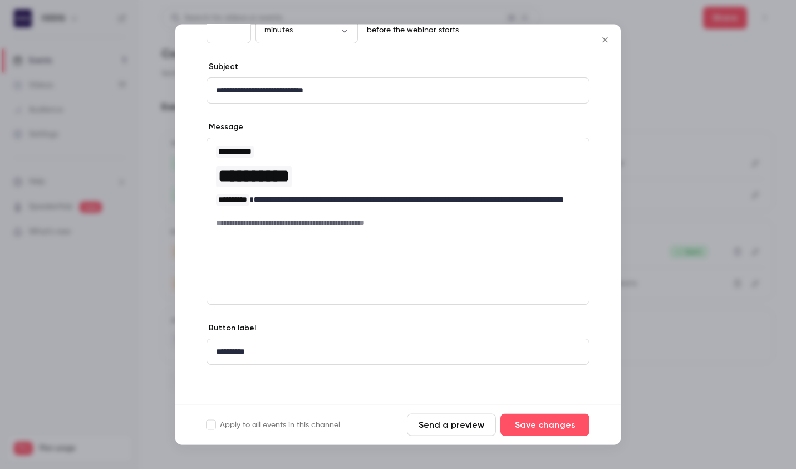
click at [318, 321] on div "**********" at bounding box center [397, 204] width 445 height 402
click at [323, 243] on div "**********" at bounding box center [398, 221] width 383 height 167
click at [260, 346] on p "**********" at bounding box center [398, 352] width 364 height 12
click at [292, 327] on div "Button label Type { for variables" at bounding box center [398, 330] width 383 height 14
click at [541, 276] on div at bounding box center [398, 234] width 796 height 469
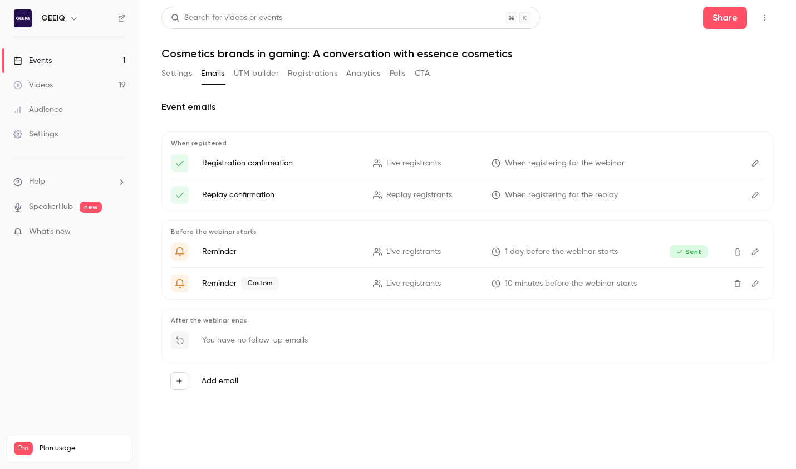
click at [541, 284] on icon "Edit" at bounding box center [755, 283] width 9 height 8
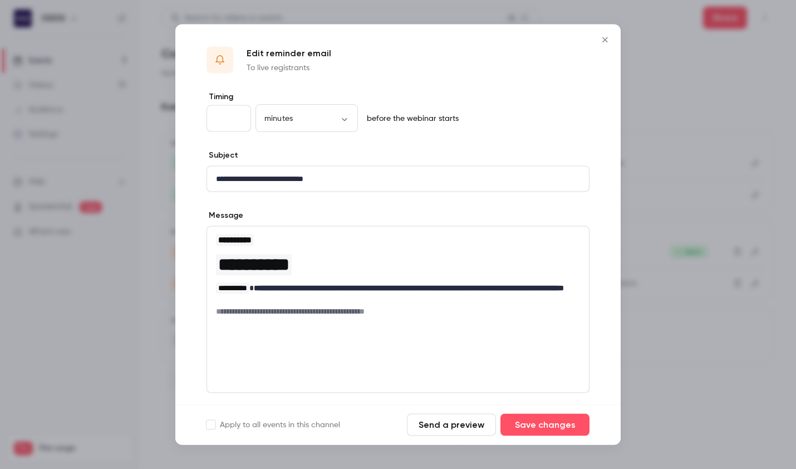
scroll to position [89, 0]
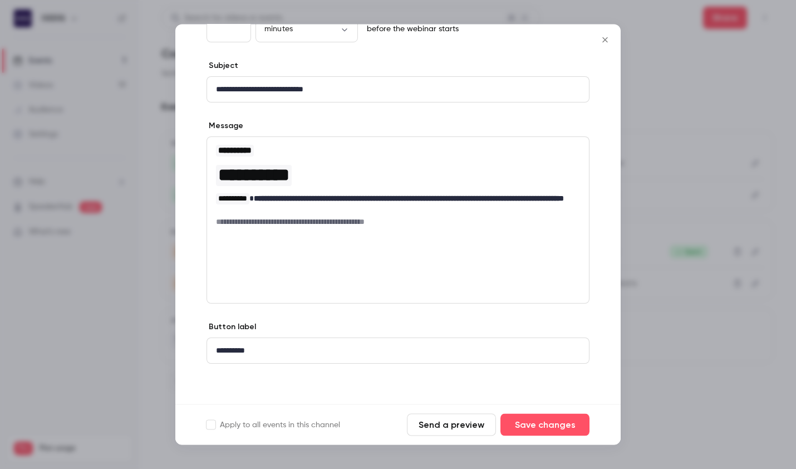
click at [277, 346] on p "**********" at bounding box center [398, 351] width 364 height 12
click at [429, 415] on button "Send a preview" at bounding box center [451, 425] width 89 height 22
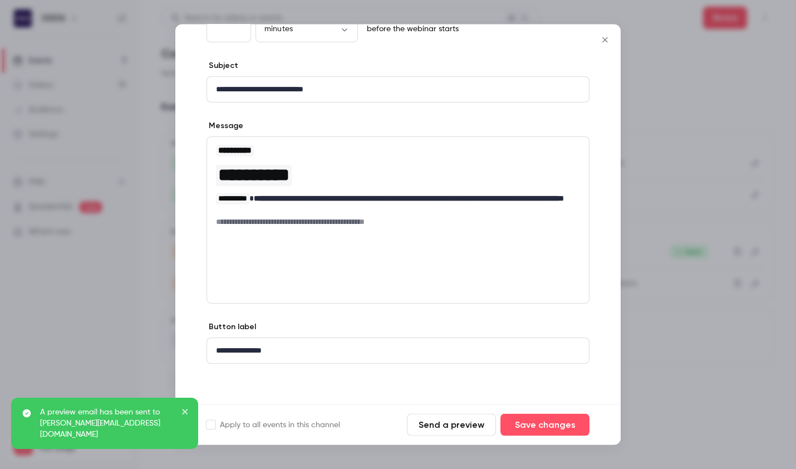
click at [541, 115] on div at bounding box center [398, 234] width 796 height 469
